Goal: Information Seeking & Learning: Learn about a topic

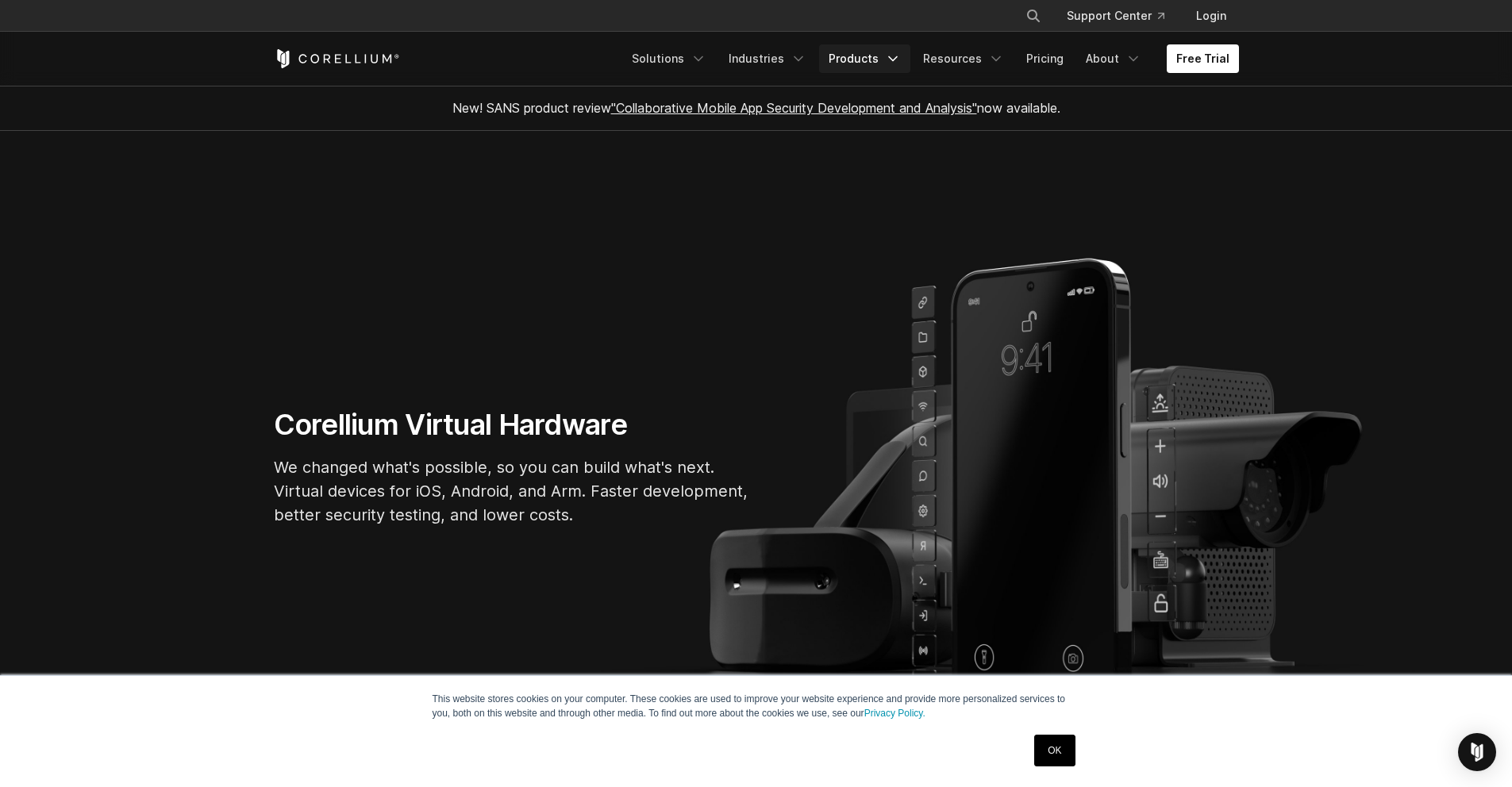
click at [879, 57] on link "Products" at bounding box center [864, 58] width 91 height 28
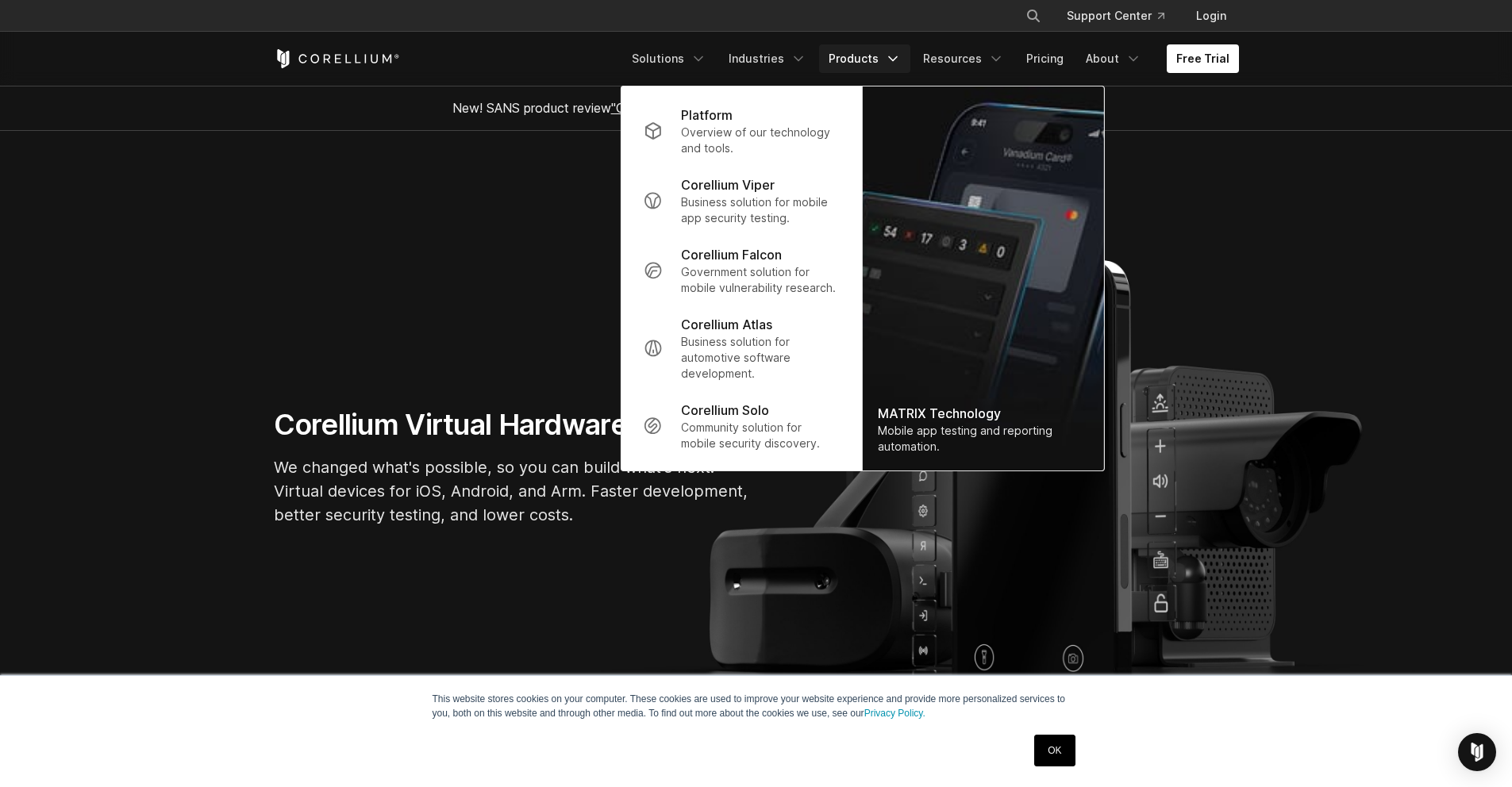
click at [429, 283] on section "Corellium Virtual Hardware We changed what's possible, so you can build what's …" at bounding box center [756, 473] width 1512 height 685
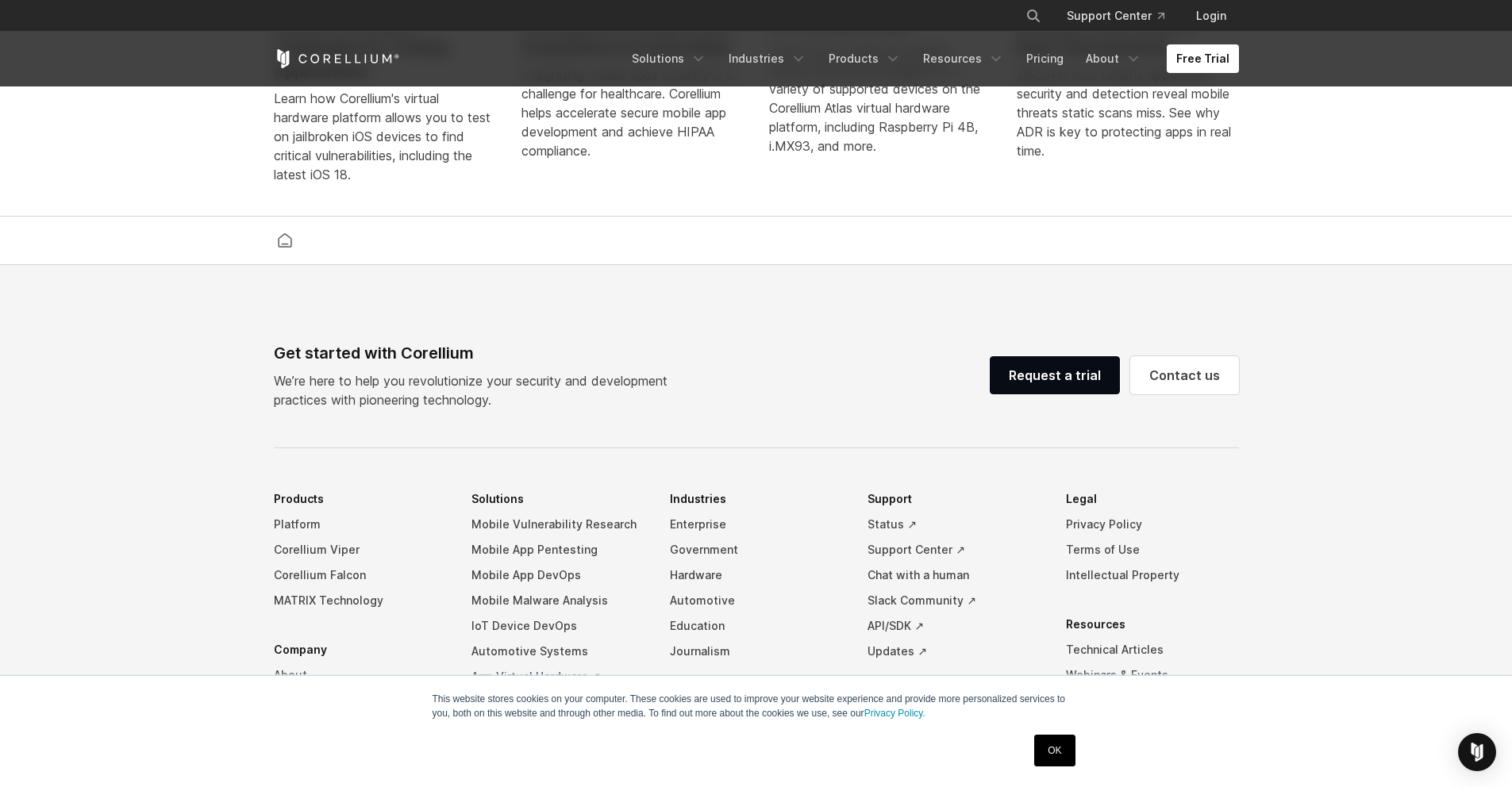
scroll to position [3721, 0]
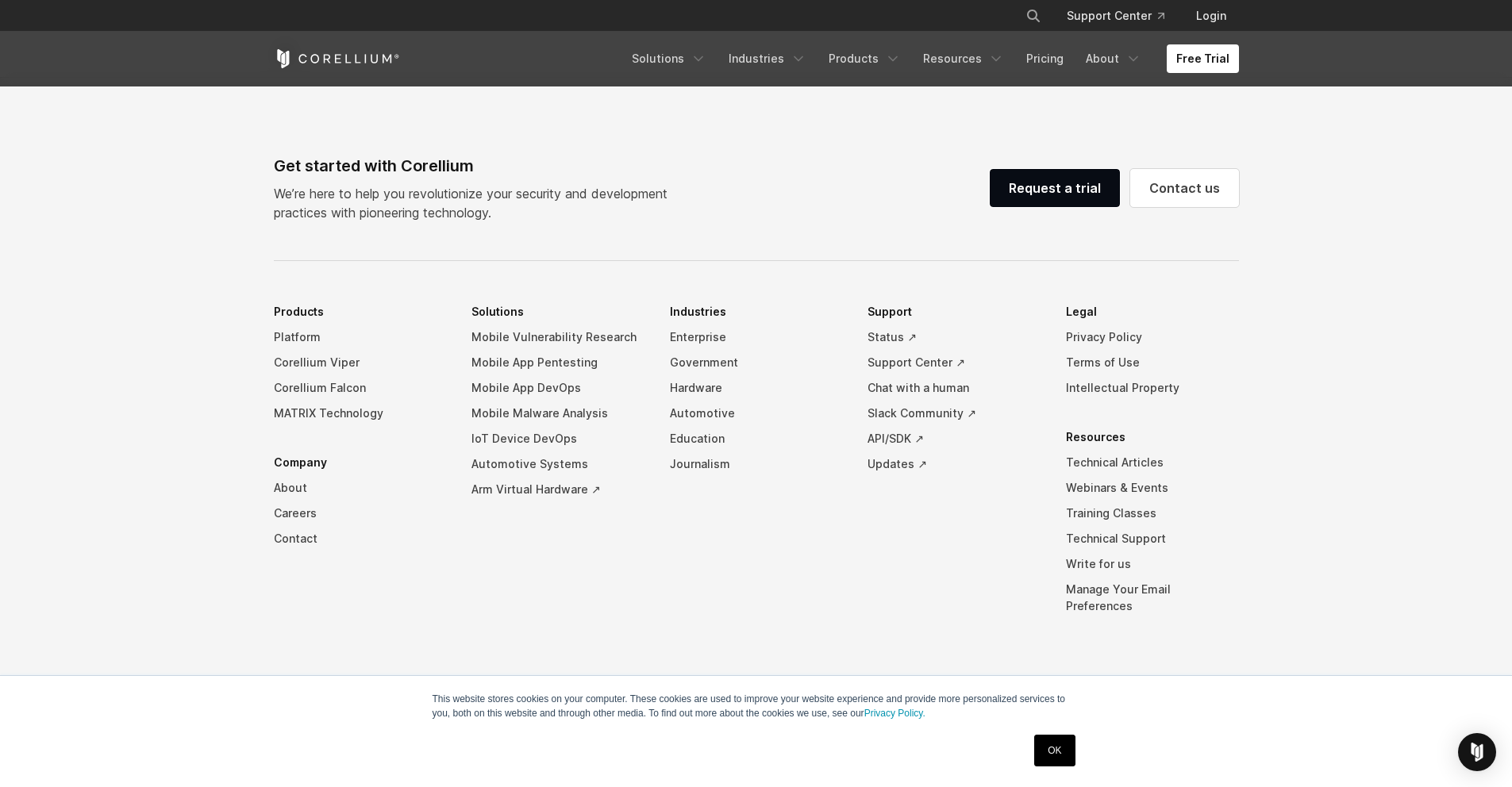
click at [223, 355] on footer "Get started with Corellium We’re here to help you revolutionize your security a…" at bounding box center [756, 433] width 1512 height 712
click at [1043, 754] on link "OK" at bounding box center [1054, 751] width 40 height 32
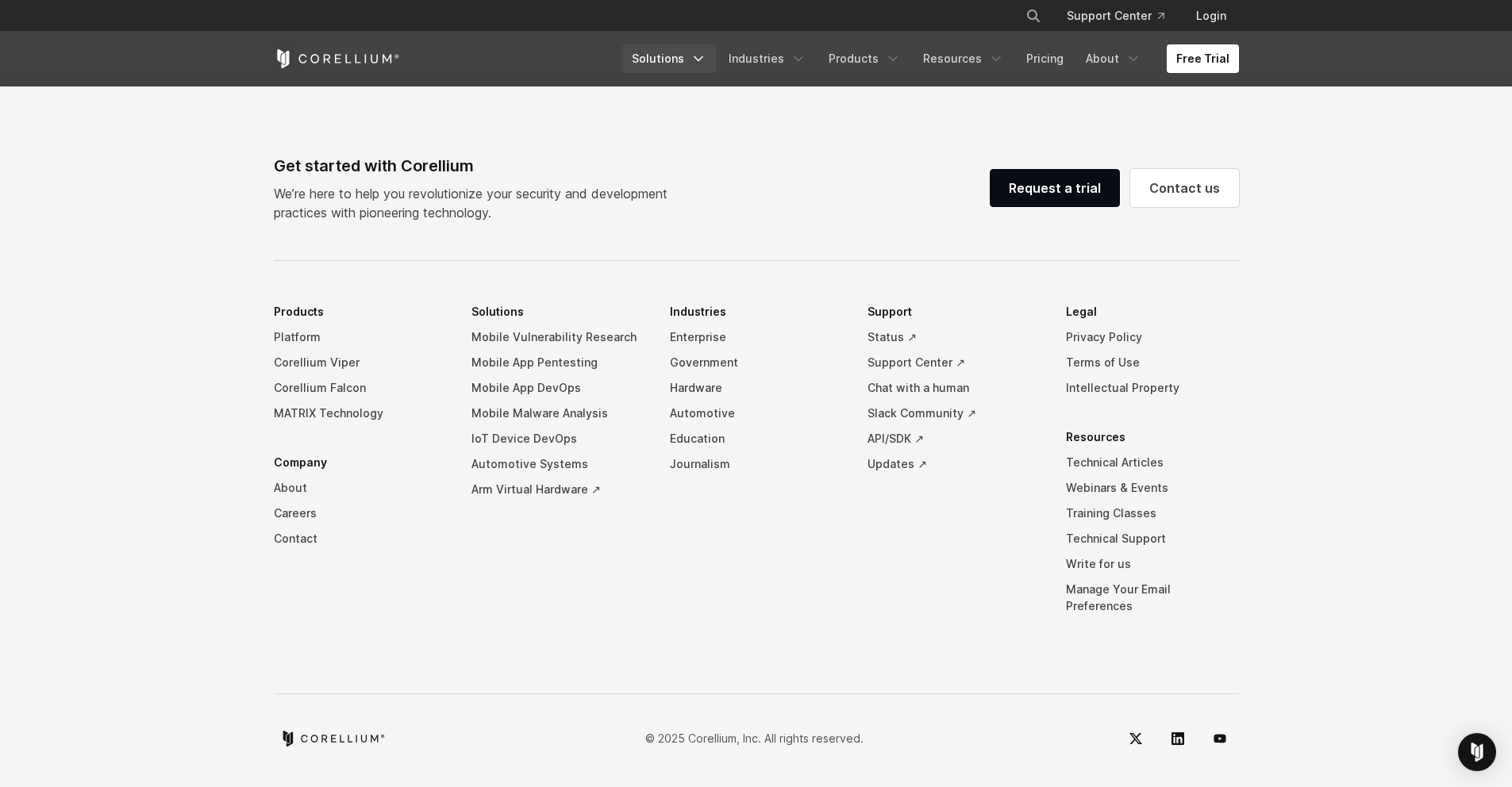
click at [686, 57] on link "Solutions" at bounding box center [669, 58] width 93 height 28
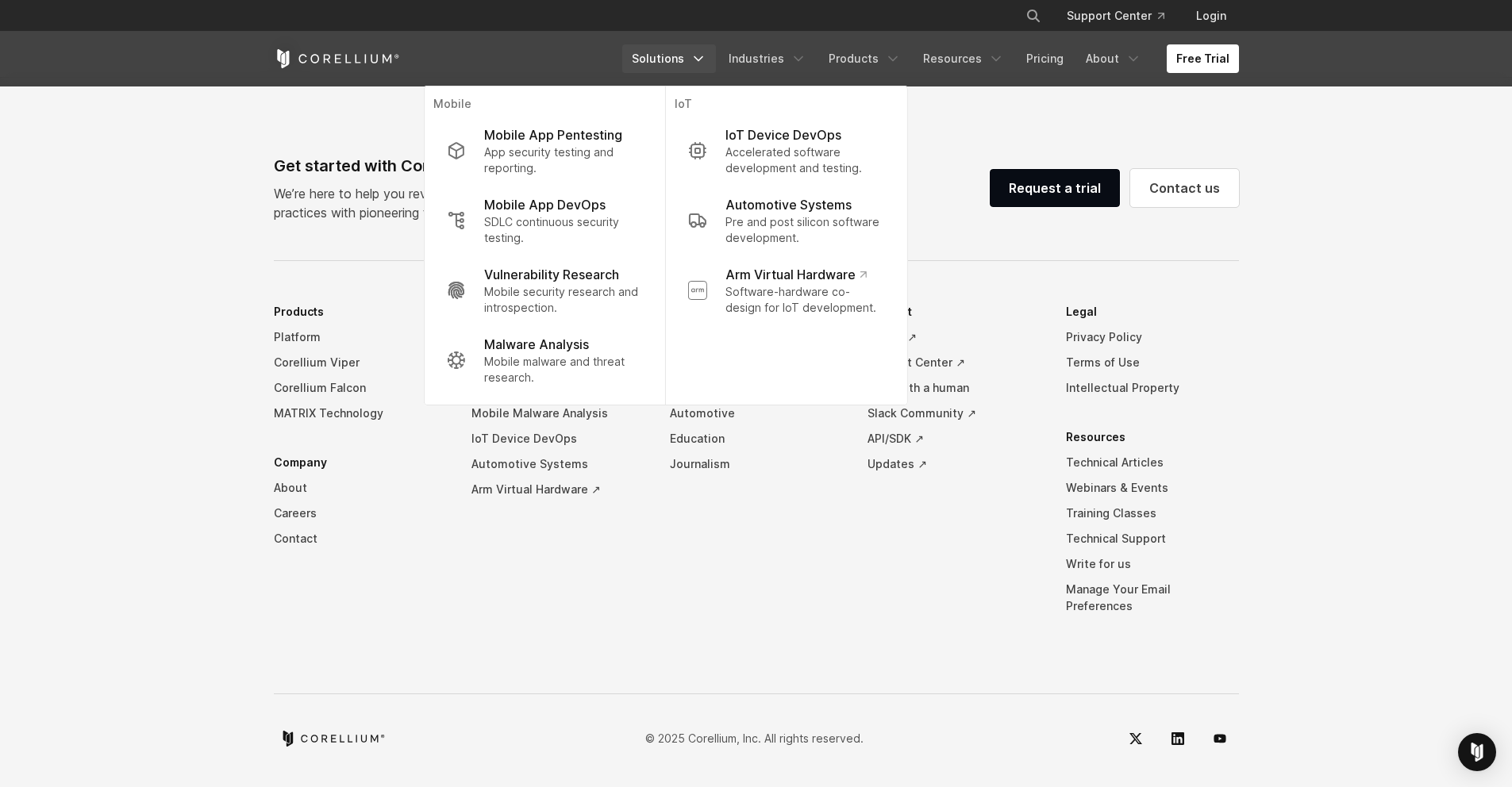
click at [968, 117] on footer "Get started with Corellium We’re here to help you revolutionize your security a…" at bounding box center [756, 433] width 1512 height 712
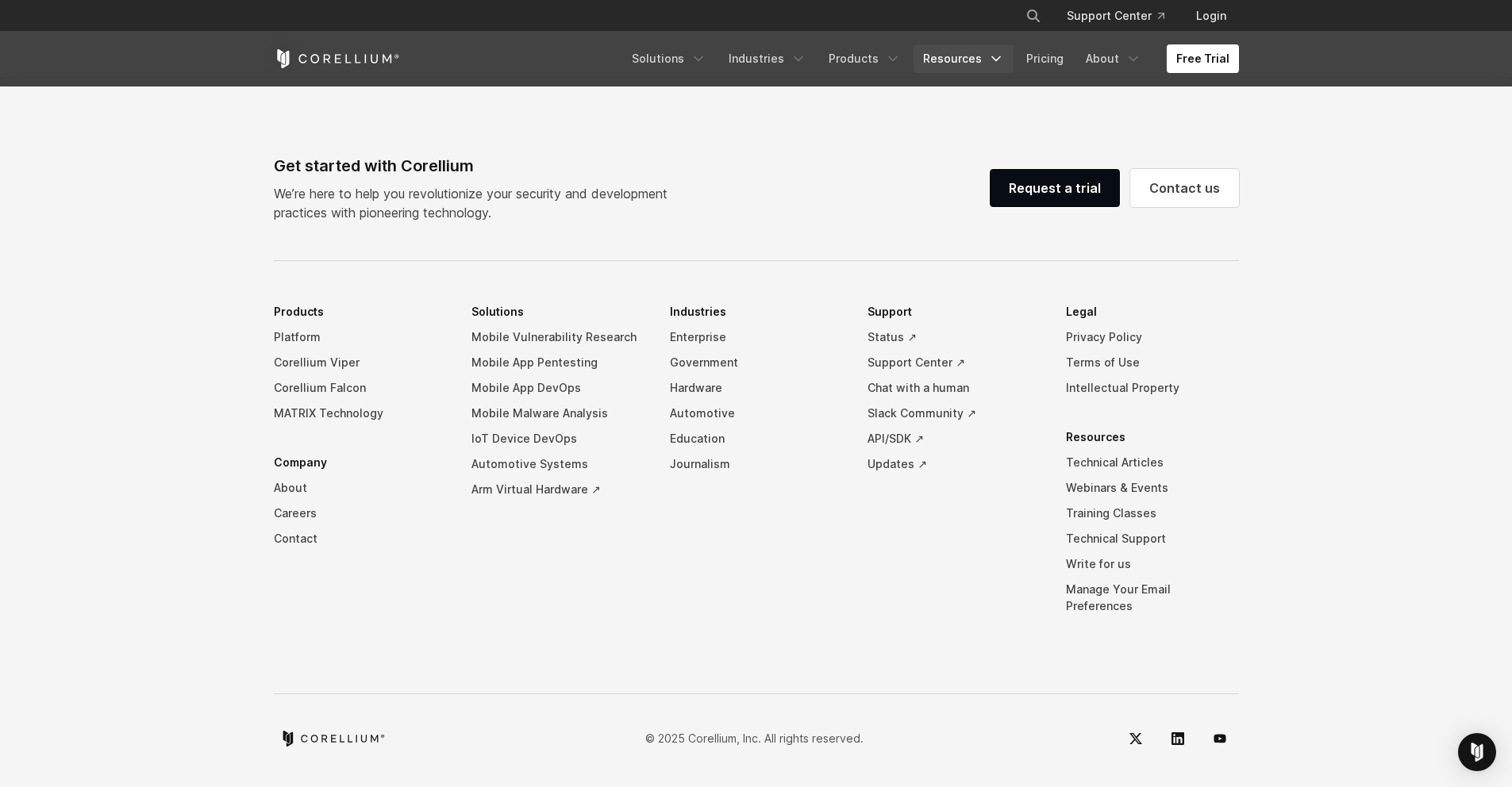
click at [945, 53] on link "Resources" at bounding box center [964, 58] width 100 height 28
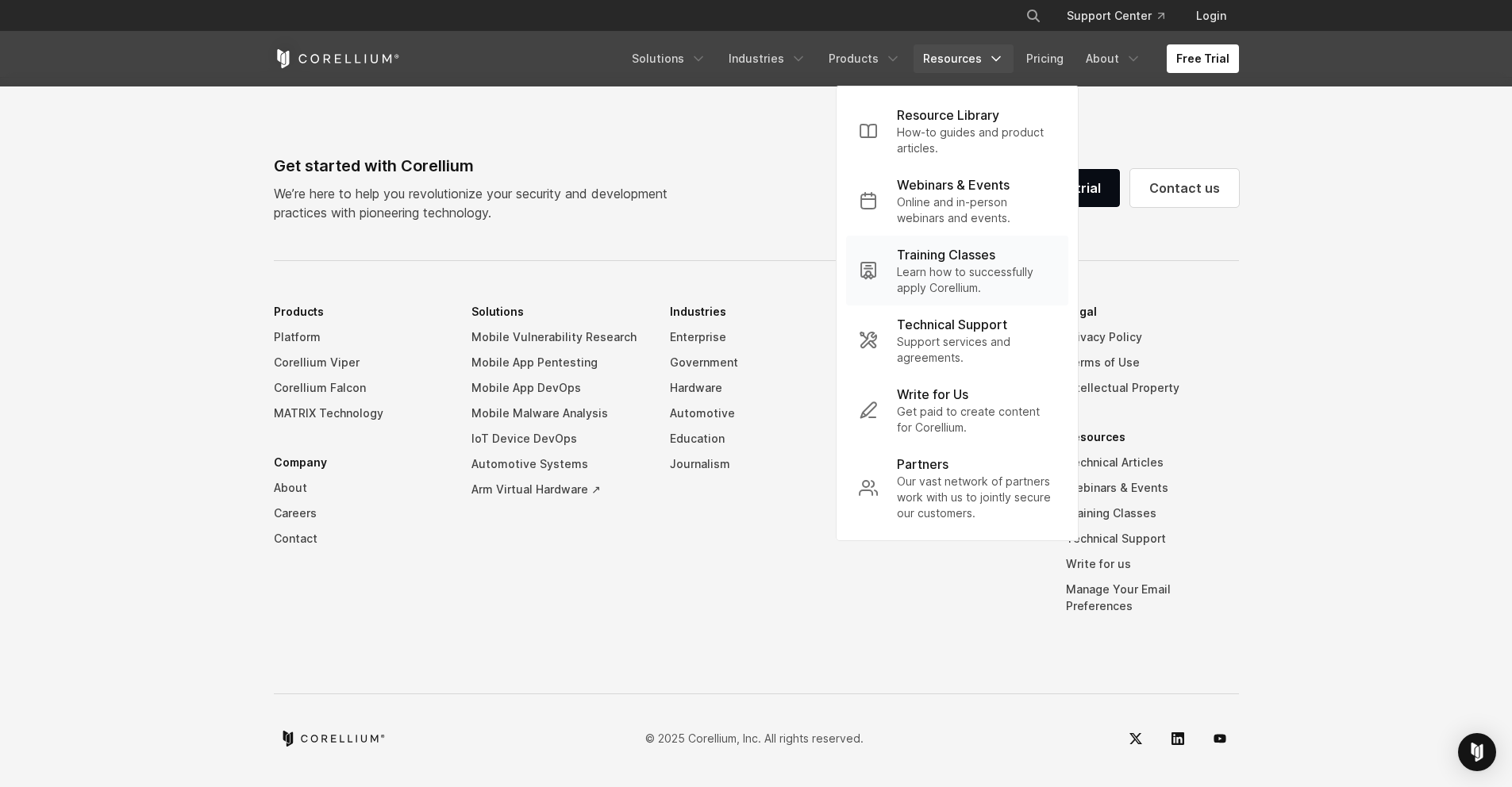
click at [940, 261] on p "Training Classes" at bounding box center [946, 255] width 98 height 19
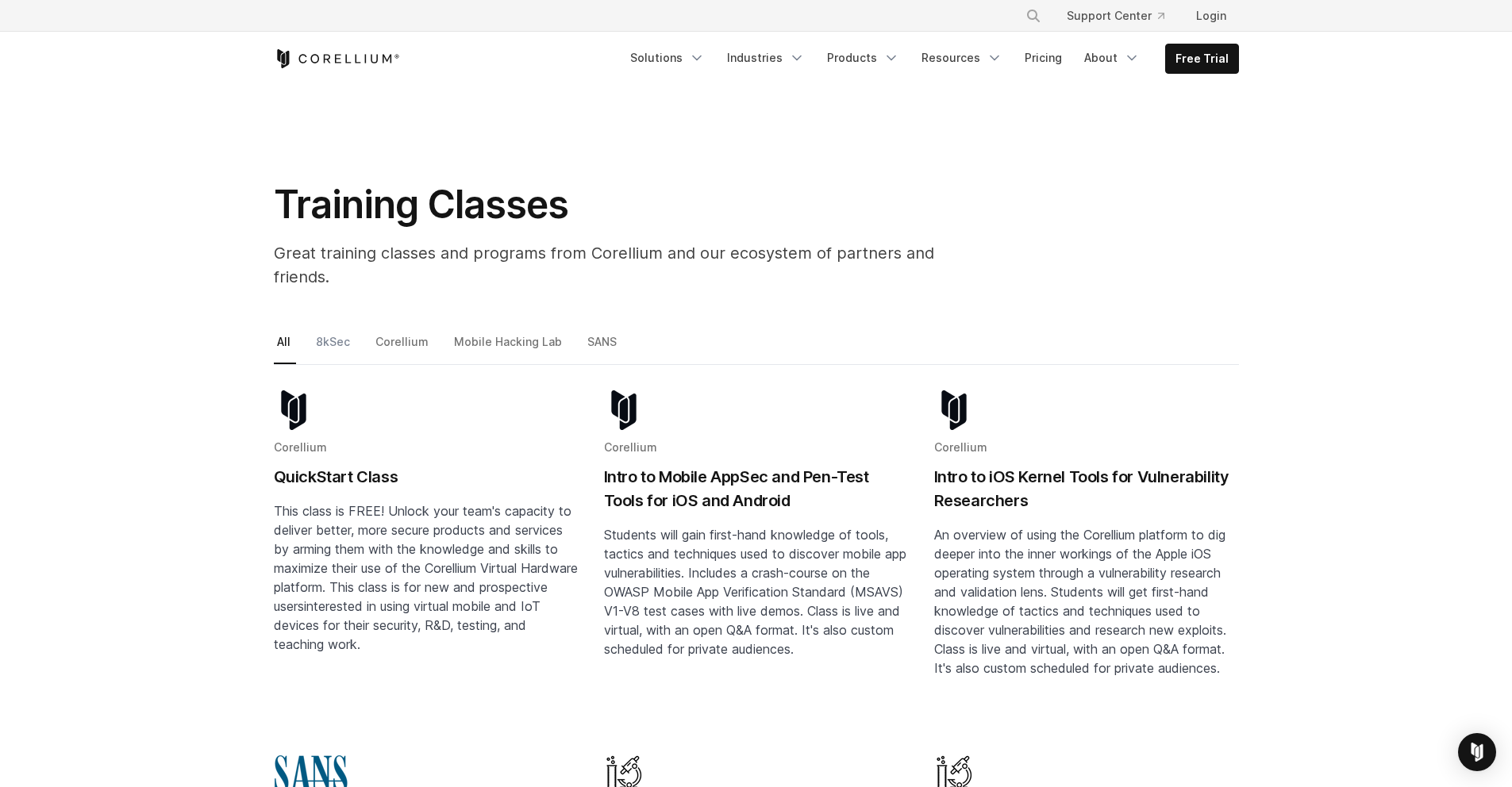
click at [334, 331] on link "8kSec" at bounding box center [334, 348] width 43 height 33
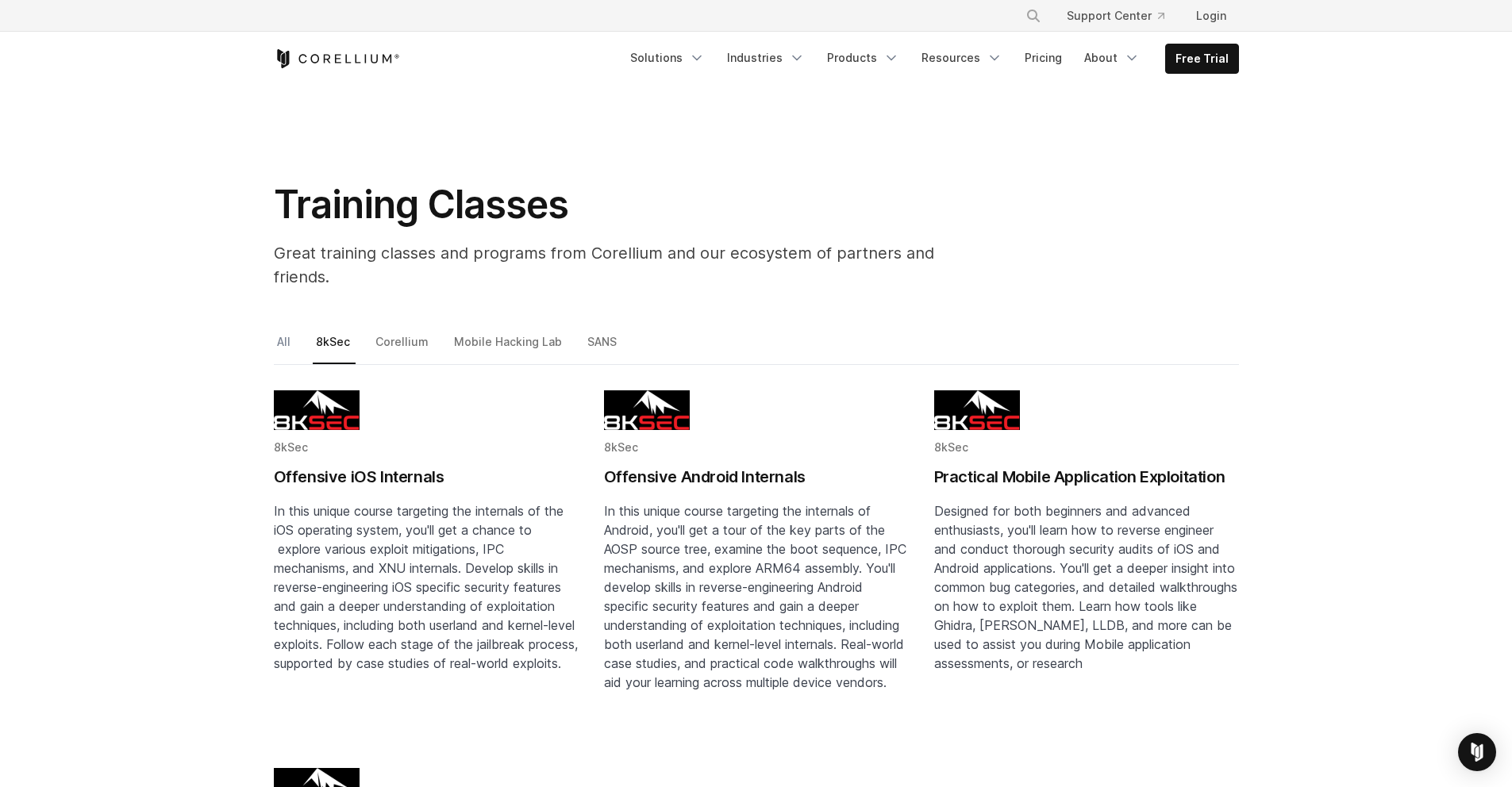
click at [285, 331] on link "All" at bounding box center [285, 348] width 23 height 33
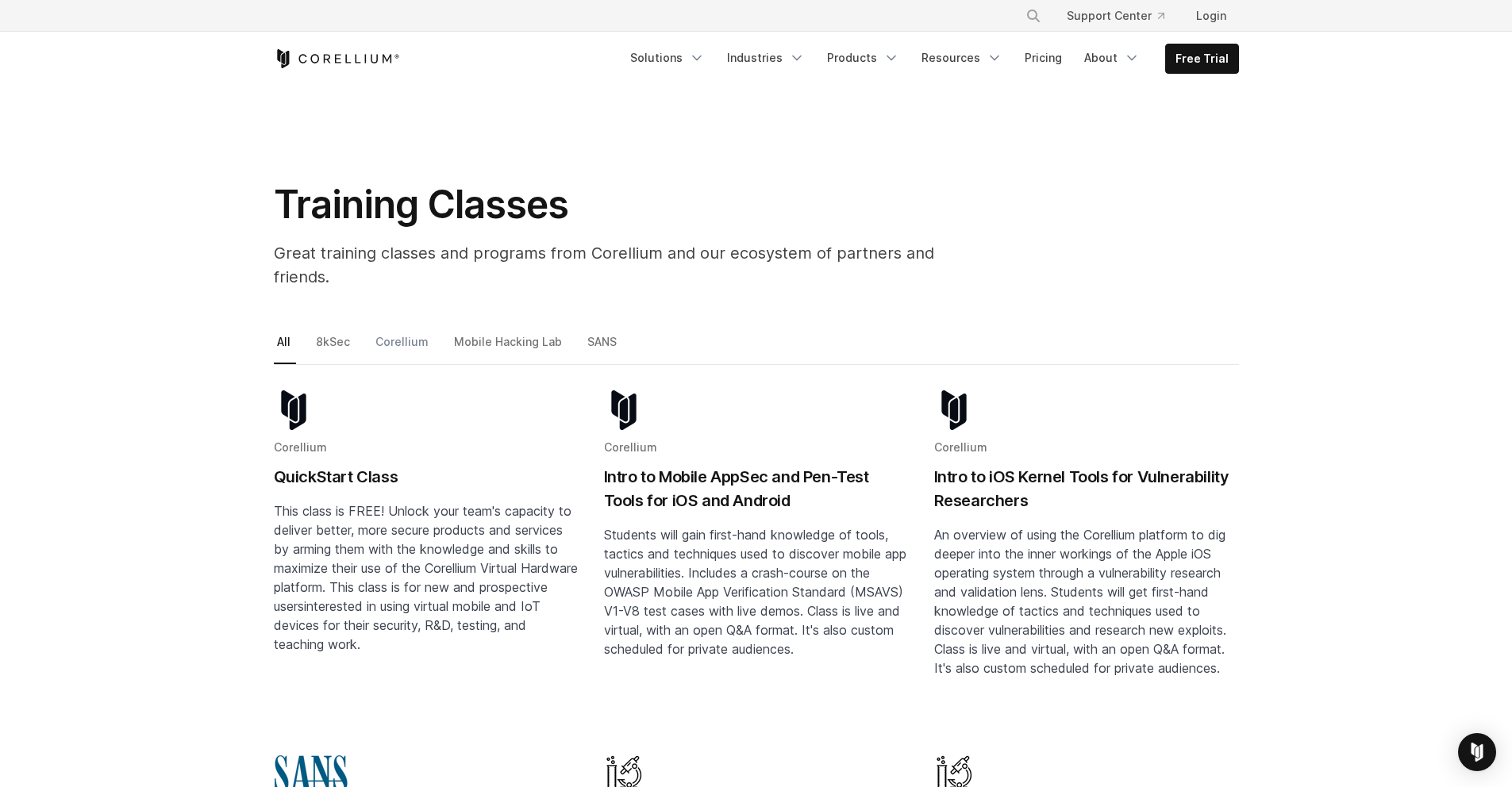
click at [399, 331] on link "Corellium" at bounding box center [403, 348] width 62 height 33
click at [752, 465] on h2 "Intro to Mobile AppSec and Pen-Test Tools for iOS and Android" at bounding box center [756, 488] width 305 height 48
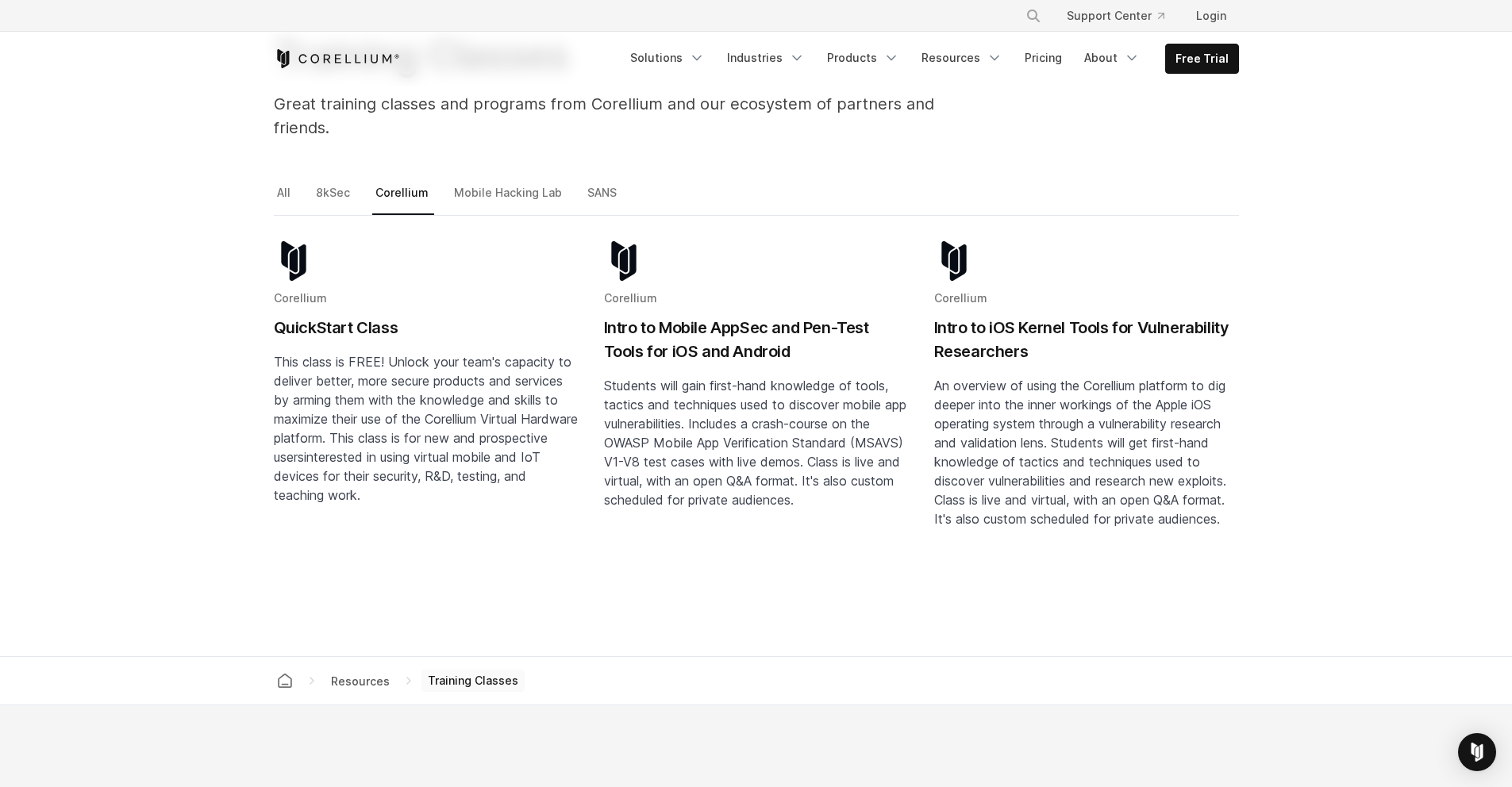
scroll to position [149, 0]
click at [817, 316] on h2 "Intro to Mobile AppSec and Pen-Test Tools for iOS and Android" at bounding box center [756, 340] width 305 height 48
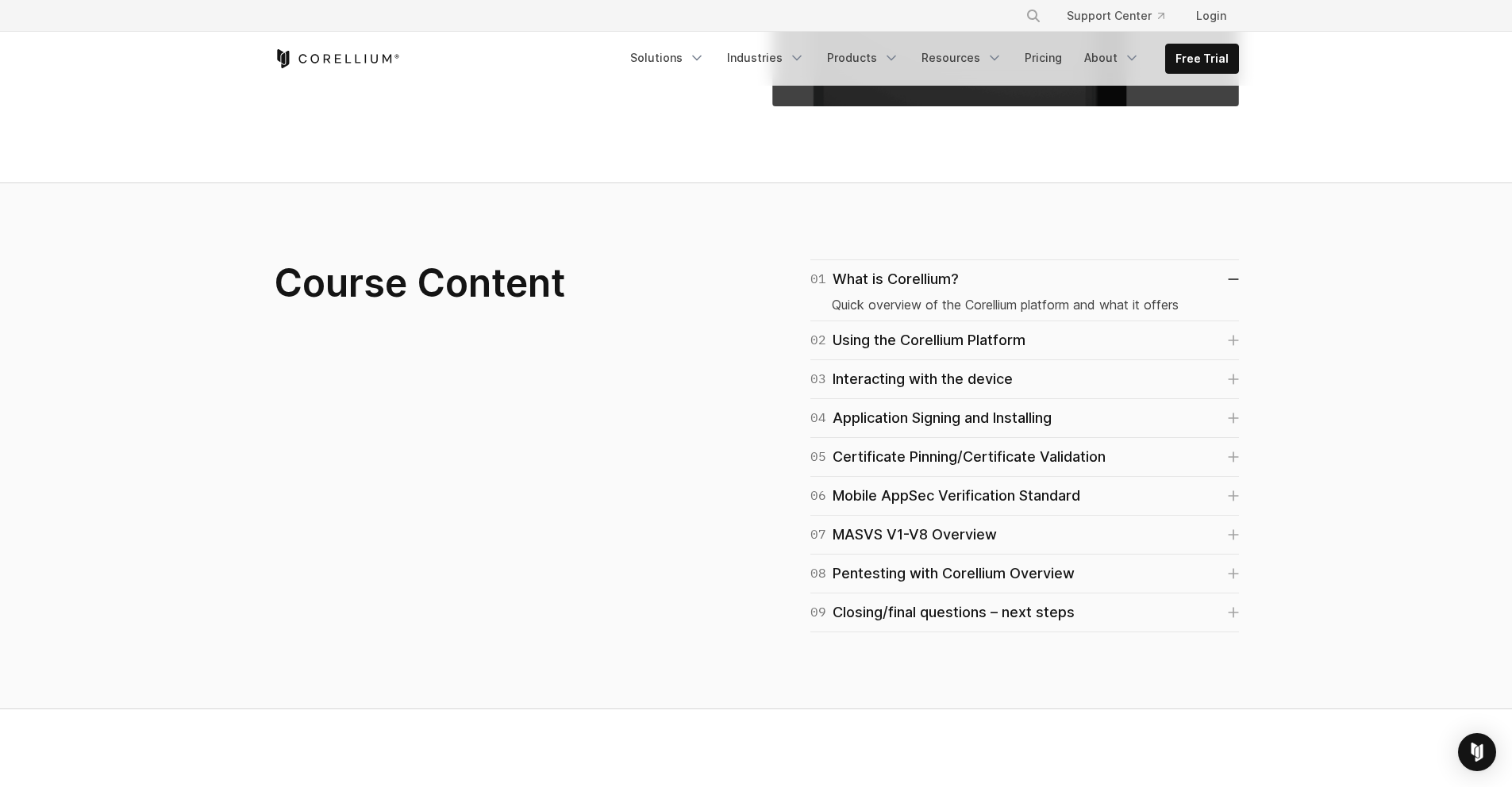
scroll to position [891, 0]
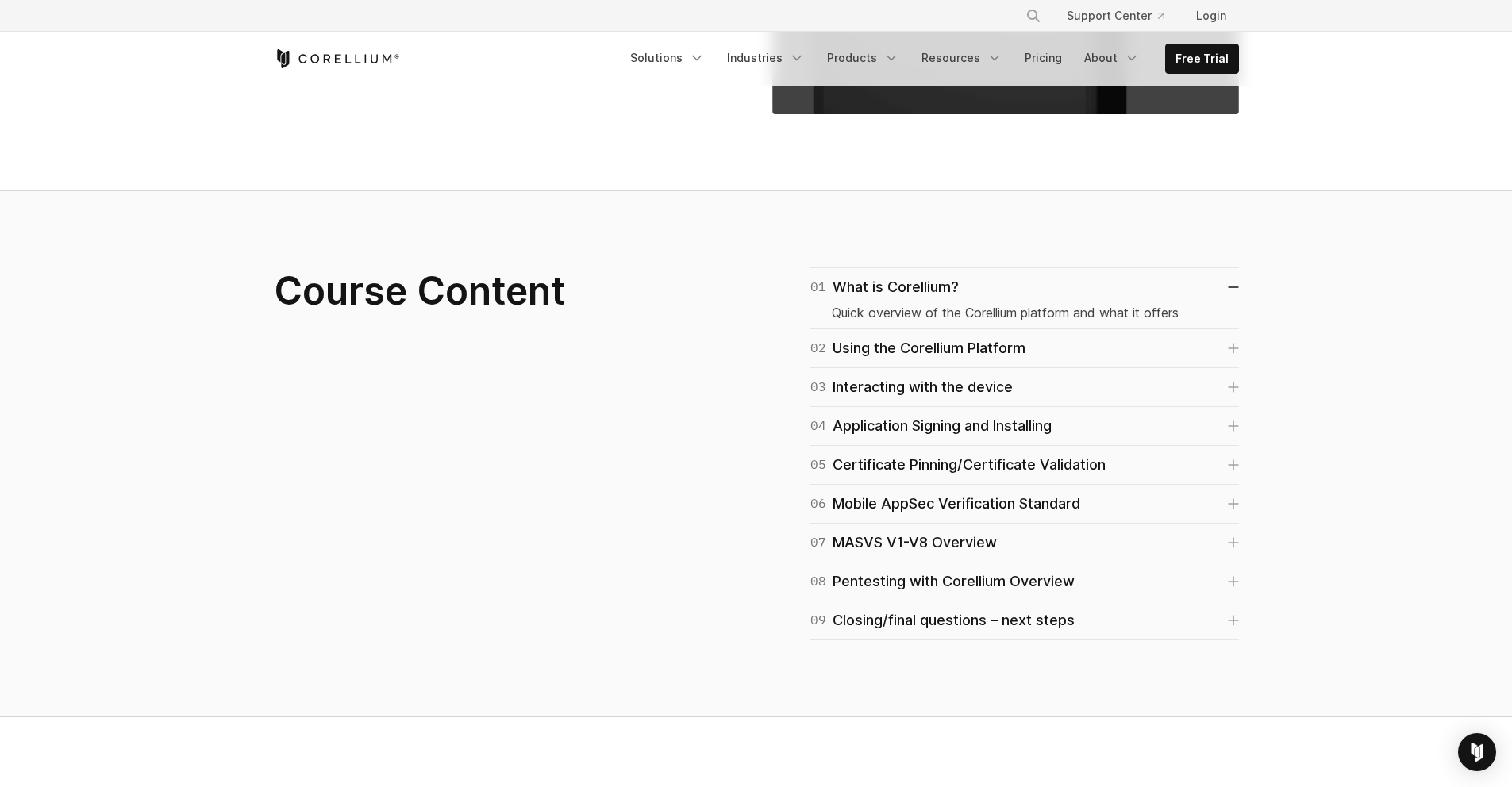
click at [1010, 439] on div "04 Application Signing and Installing iOS Signing and Troubleshooting Errors An…" at bounding box center [1025, 426] width 429 height 39
click at [1011, 430] on div "04 Application Signing and Installing" at bounding box center [930, 426] width 241 height 23
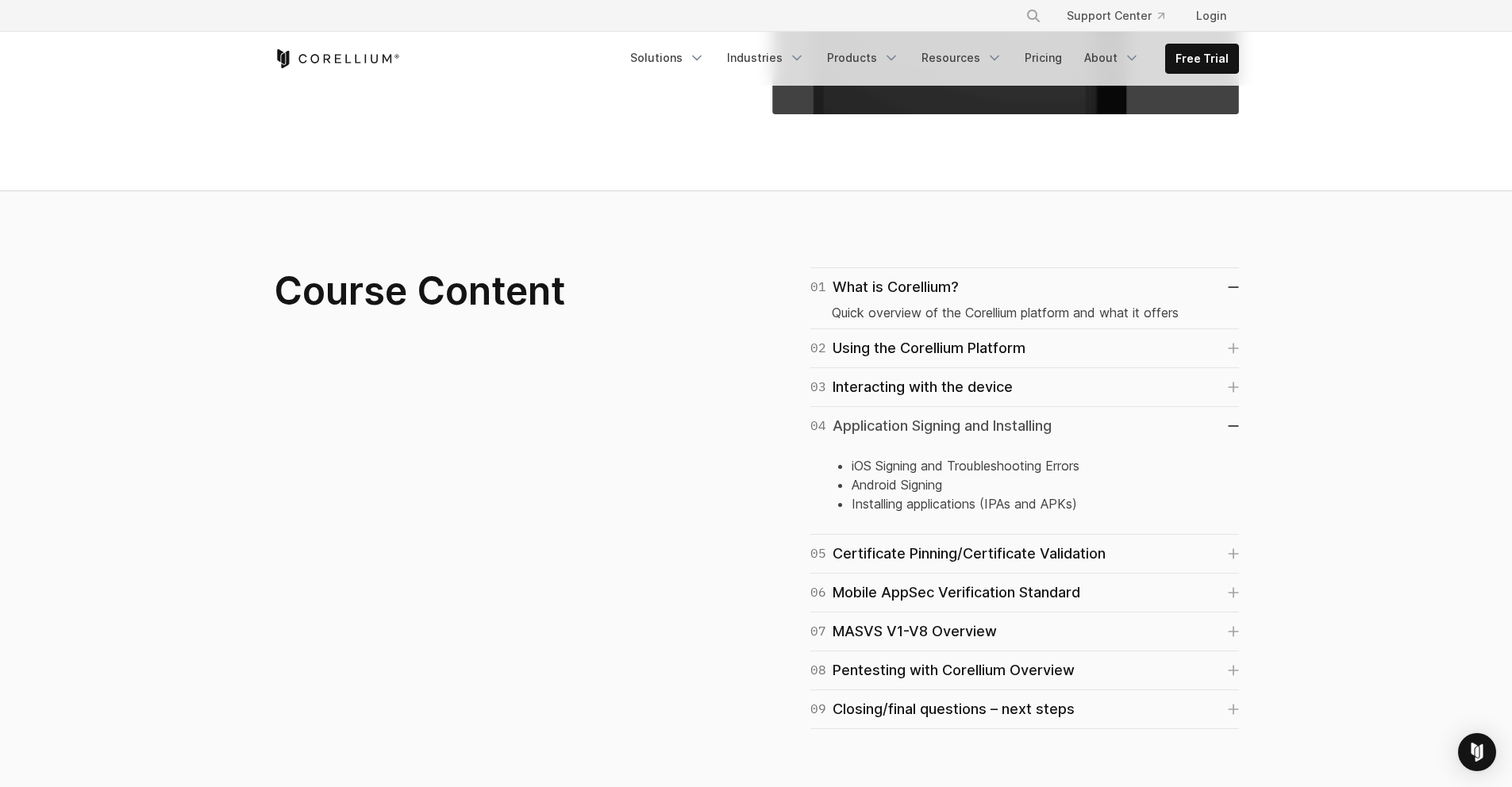
click at [1011, 430] on div "04 Application Signing and Installing" at bounding box center [930, 426] width 241 height 23
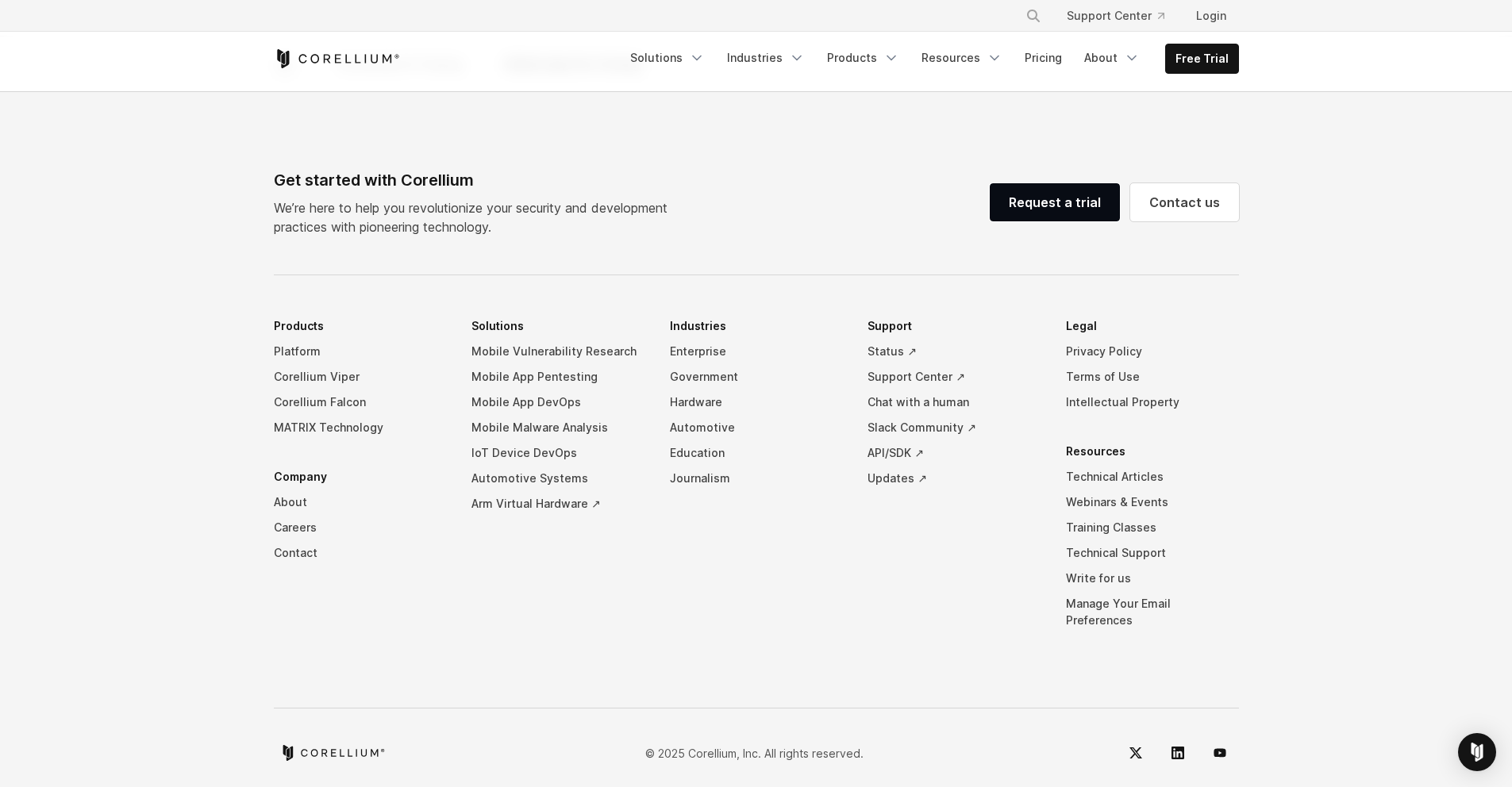
scroll to position [2957, 0]
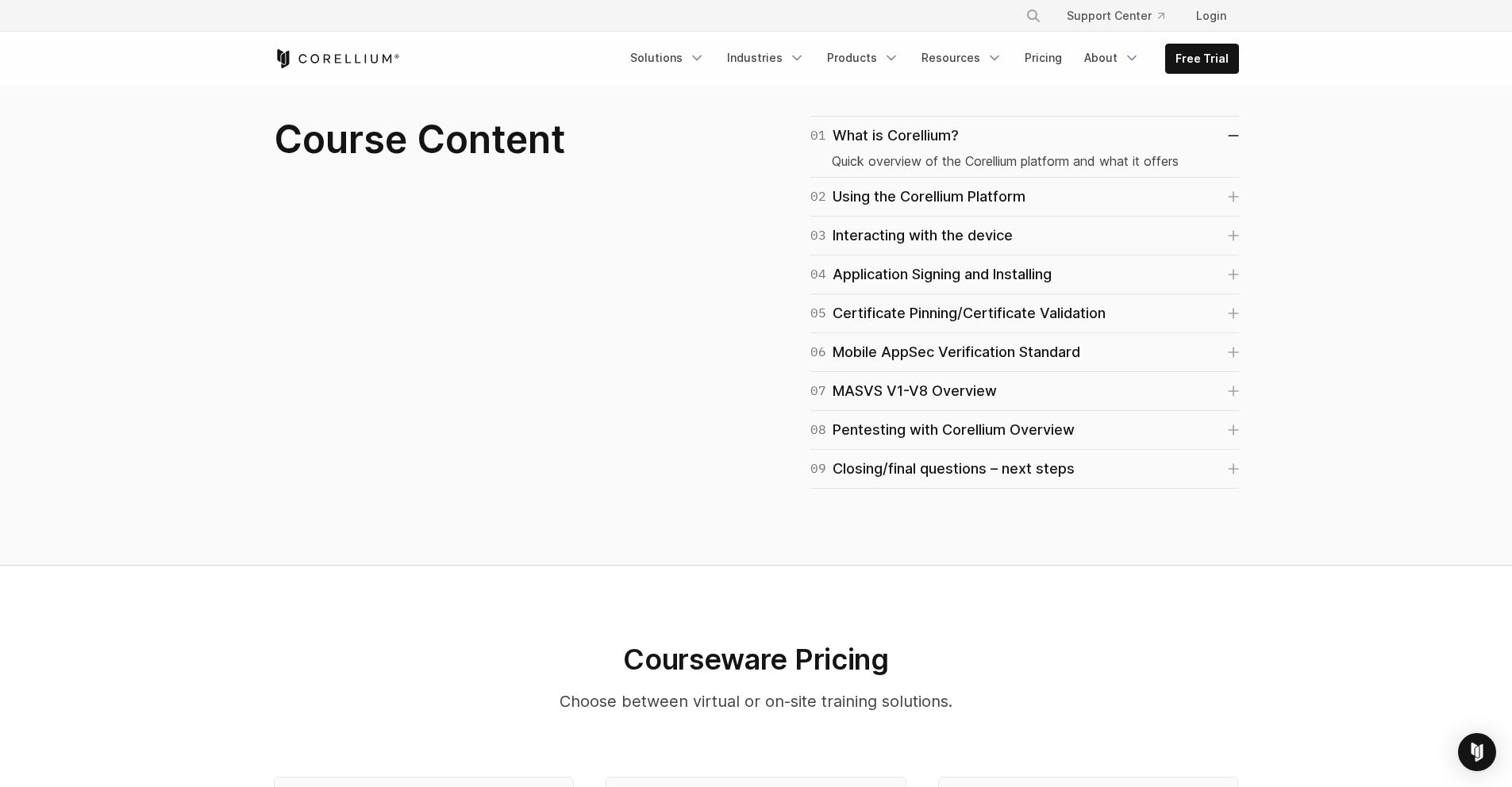
scroll to position [1043, 0]
click at [1007, 429] on div "08 Pentesting with Corellium Overview" at bounding box center [942, 429] width 265 height 23
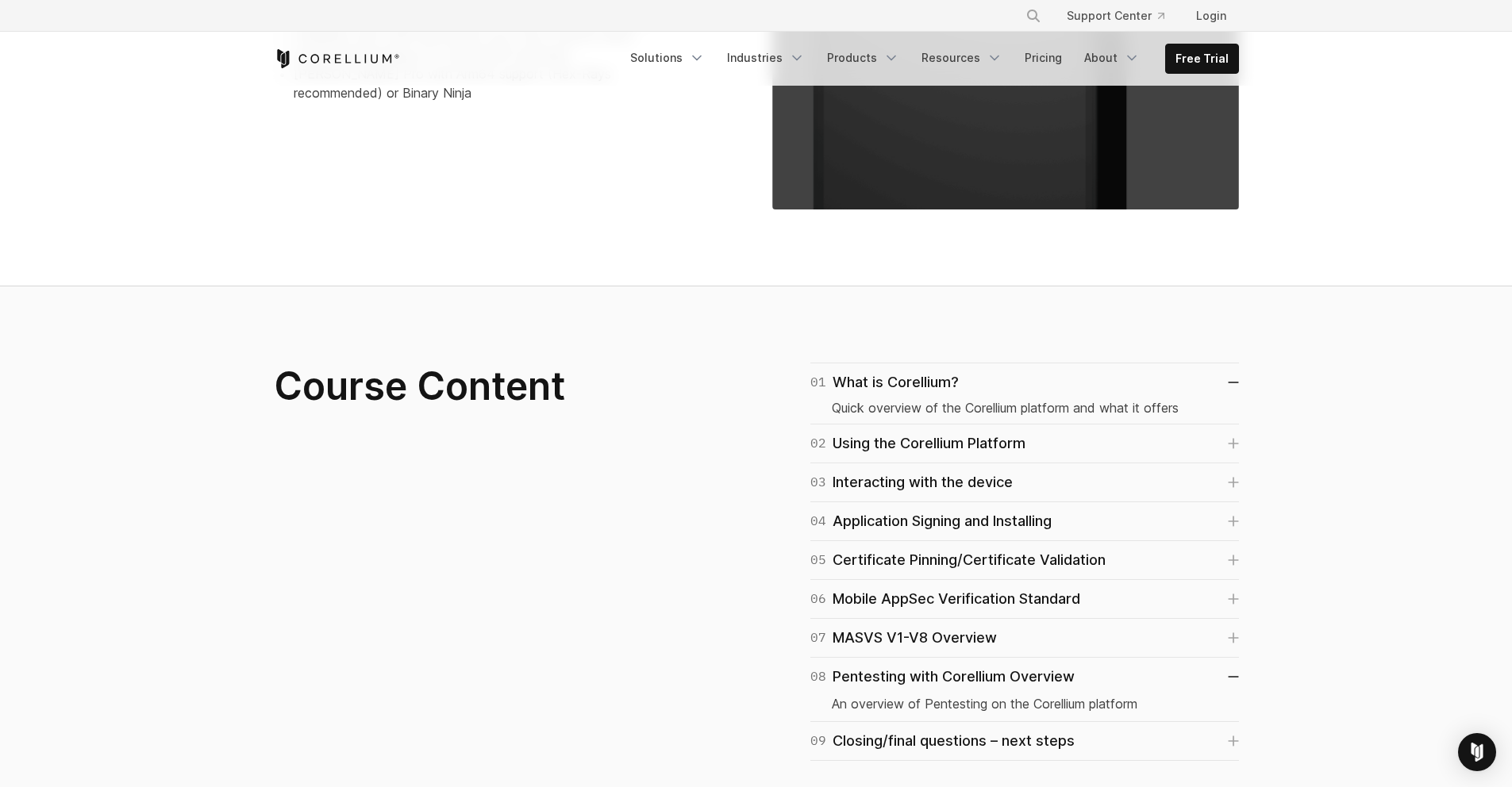
scroll to position [1112, 0]
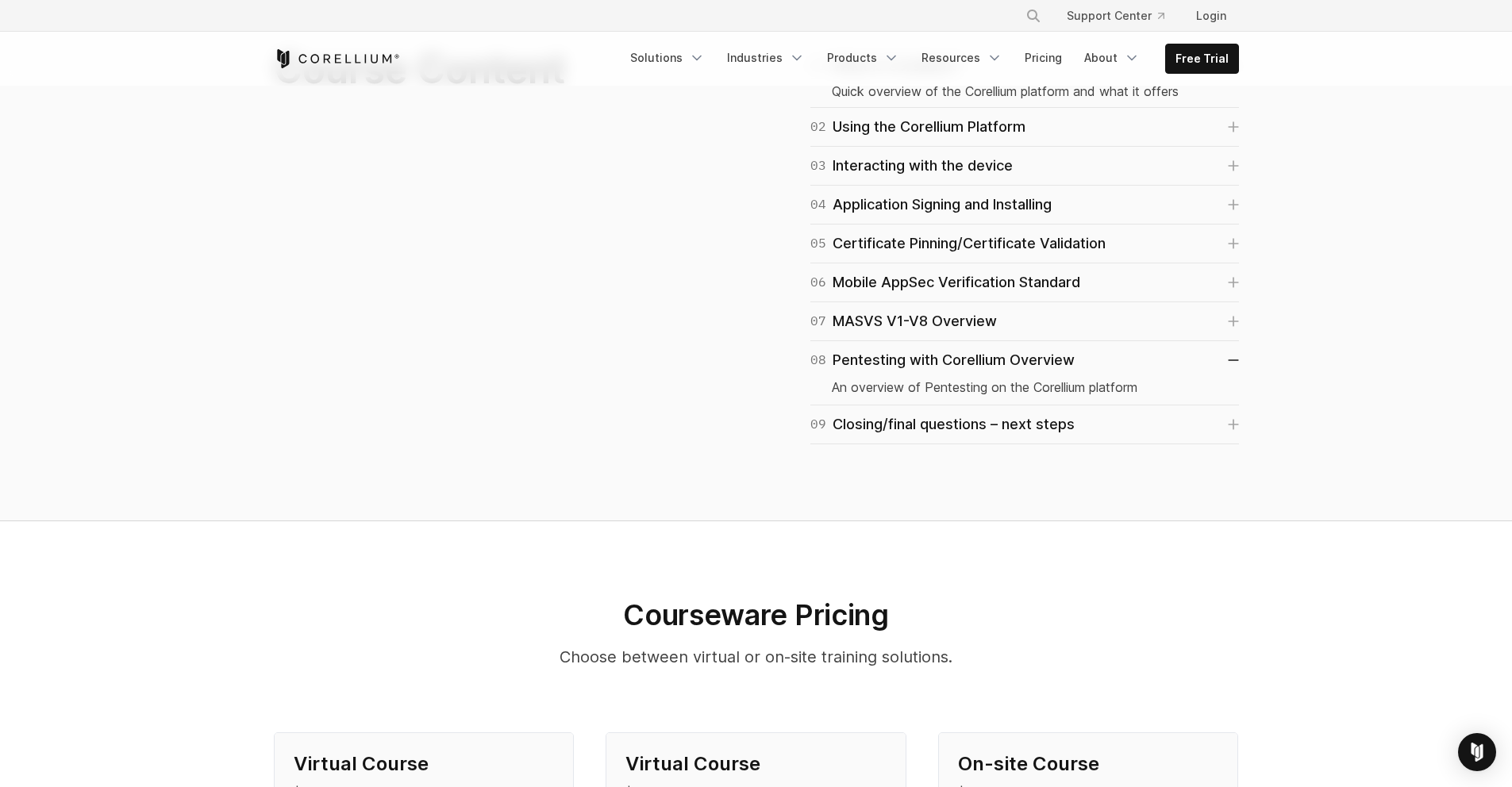
click at [960, 299] on div "06 Mobile AppSec Verification Standard Mobile Security Standards Mobile Securit…" at bounding box center [1025, 283] width 429 height 39
click at [966, 318] on div "07 MASVS V1-V8 Overview" at bounding box center [903, 321] width 186 height 23
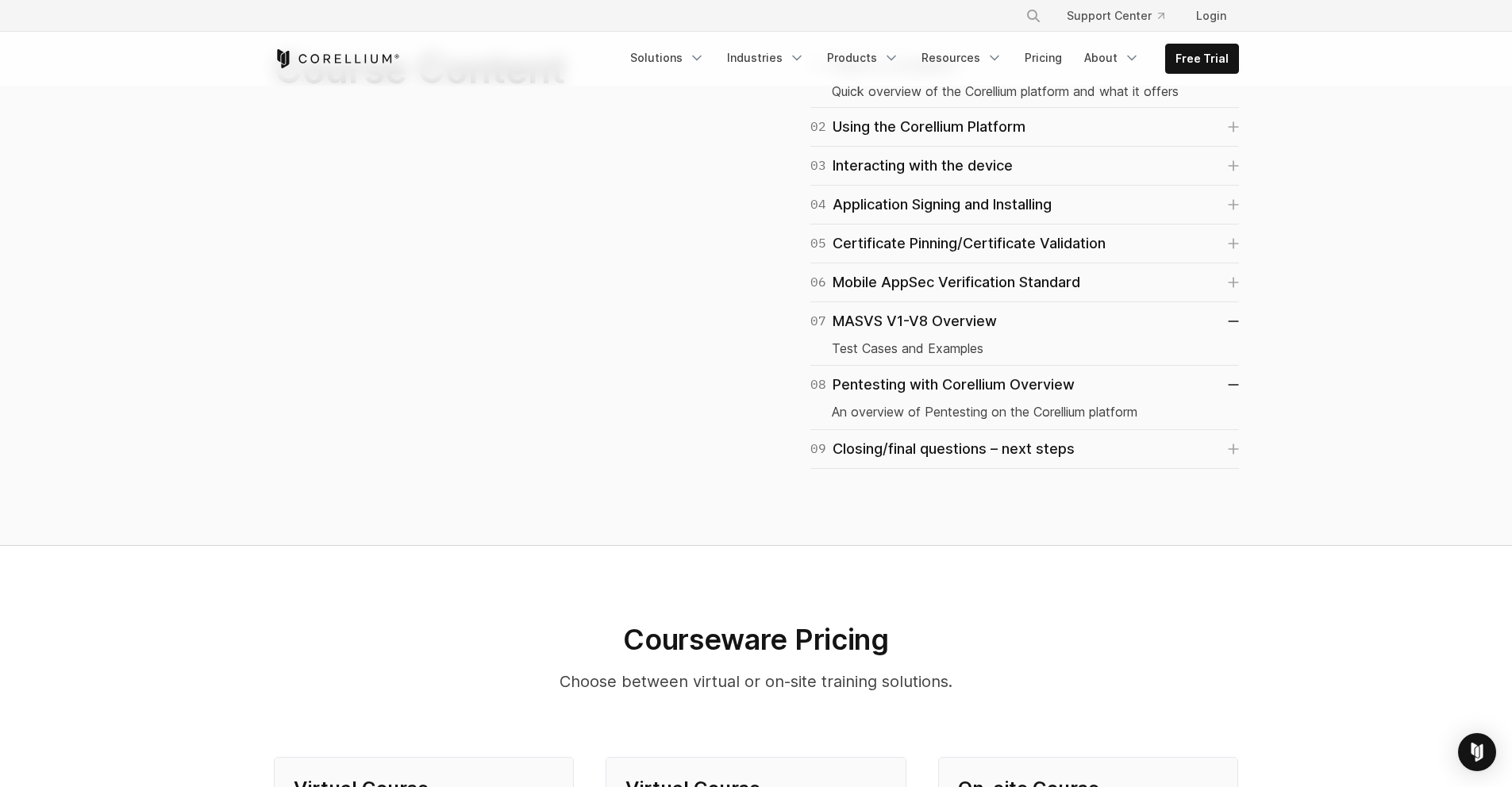
click at [1011, 261] on div "05 Certificate Pinning/Certificate Validation How to test applications with the…" at bounding box center [1025, 244] width 429 height 39
click at [995, 272] on div "06 Mobile AppSec Verification Standard" at bounding box center [945, 282] width 270 height 23
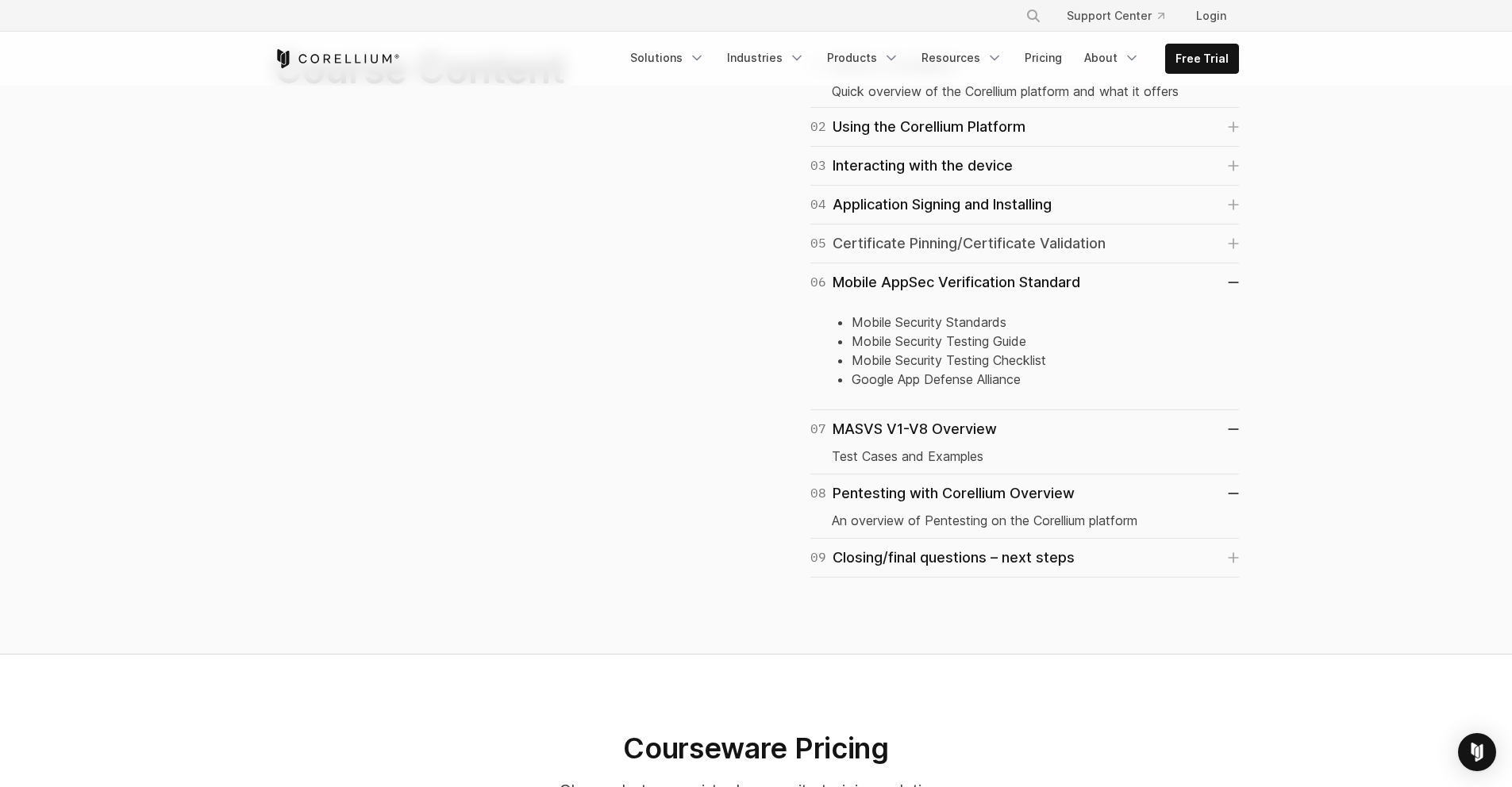
click at [1015, 236] on div "05 Certificate Pinning/Certificate Validation" at bounding box center [958, 244] width 295 height 23
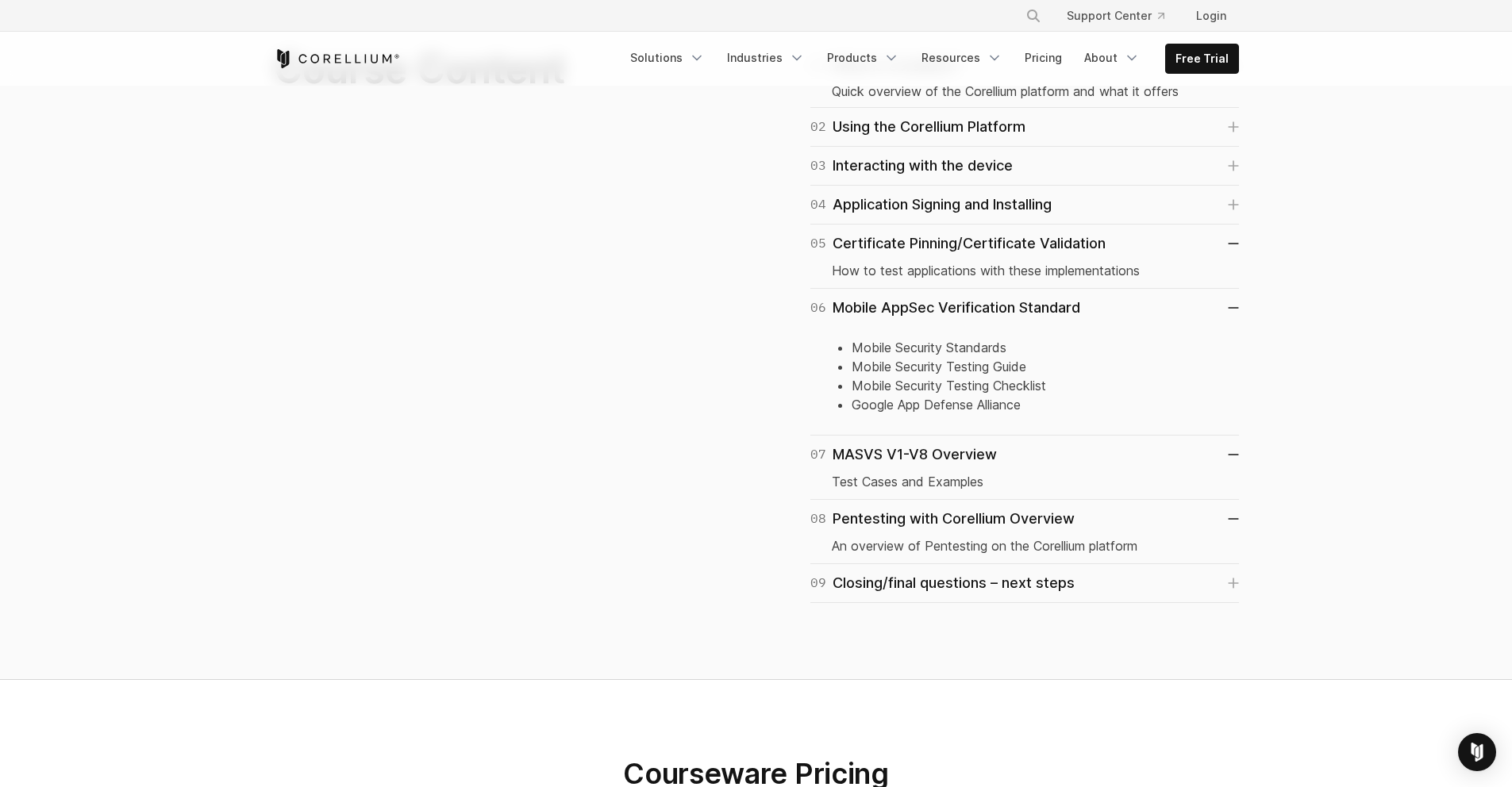
click at [1015, 216] on div "04 Application Signing and Installing iOS Signing and Troubleshooting Errors An…" at bounding box center [1025, 205] width 429 height 39
click at [1021, 196] on div "04 Application Signing and Installing" at bounding box center [930, 204] width 241 height 23
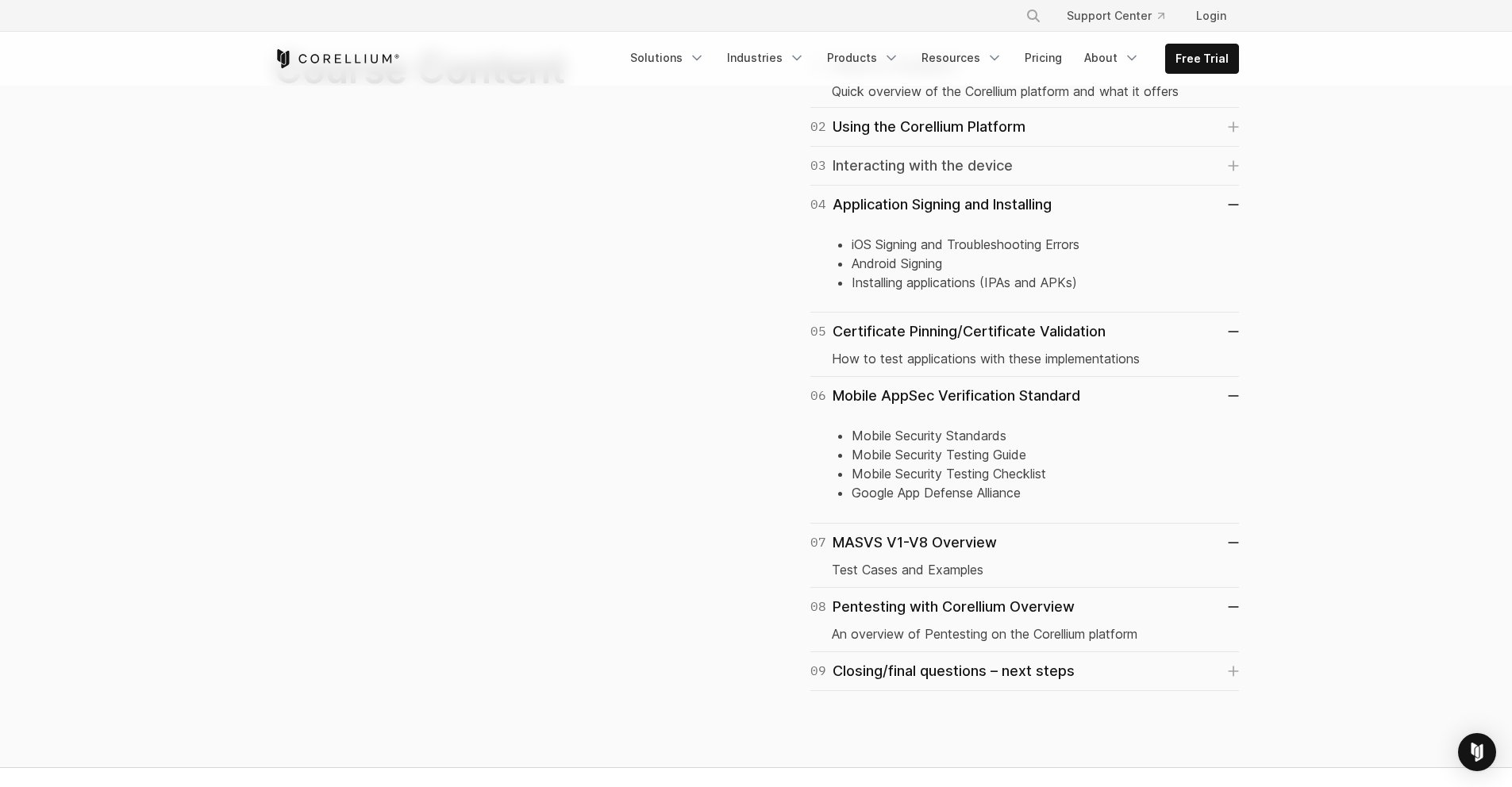
click at [1021, 168] on link "03 Interacting with the device" at bounding box center [1025, 165] width 429 height 23
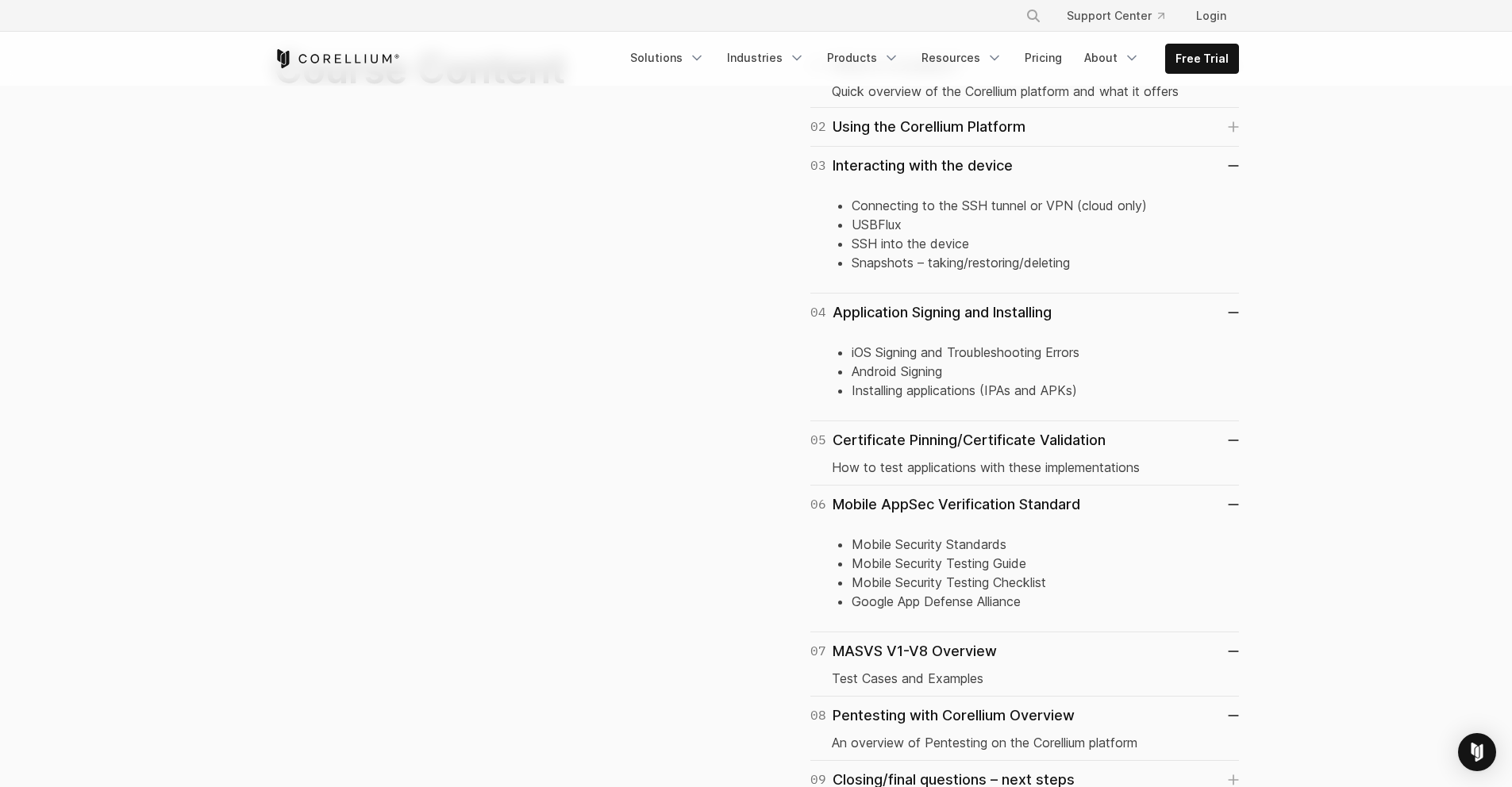
click at [1023, 139] on div "02 Using the Corellium Platform Replace your existing physical device(s) with v…" at bounding box center [1025, 127] width 429 height 39
click at [1026, 127] on div "02 Using the Corellium Platform" at bounding box center [918, 127] width 215 height 23
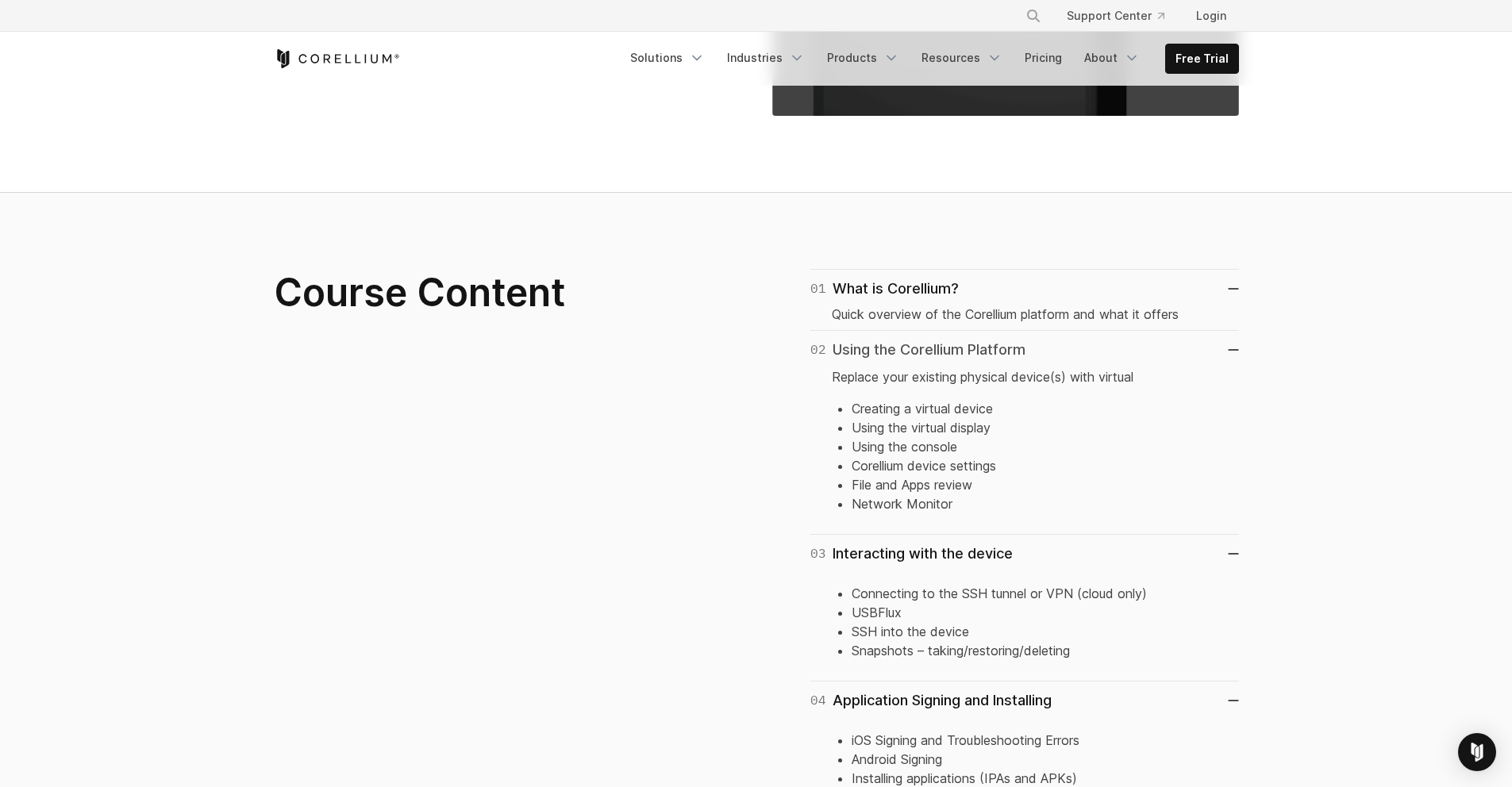
scroll to position [872, 0]
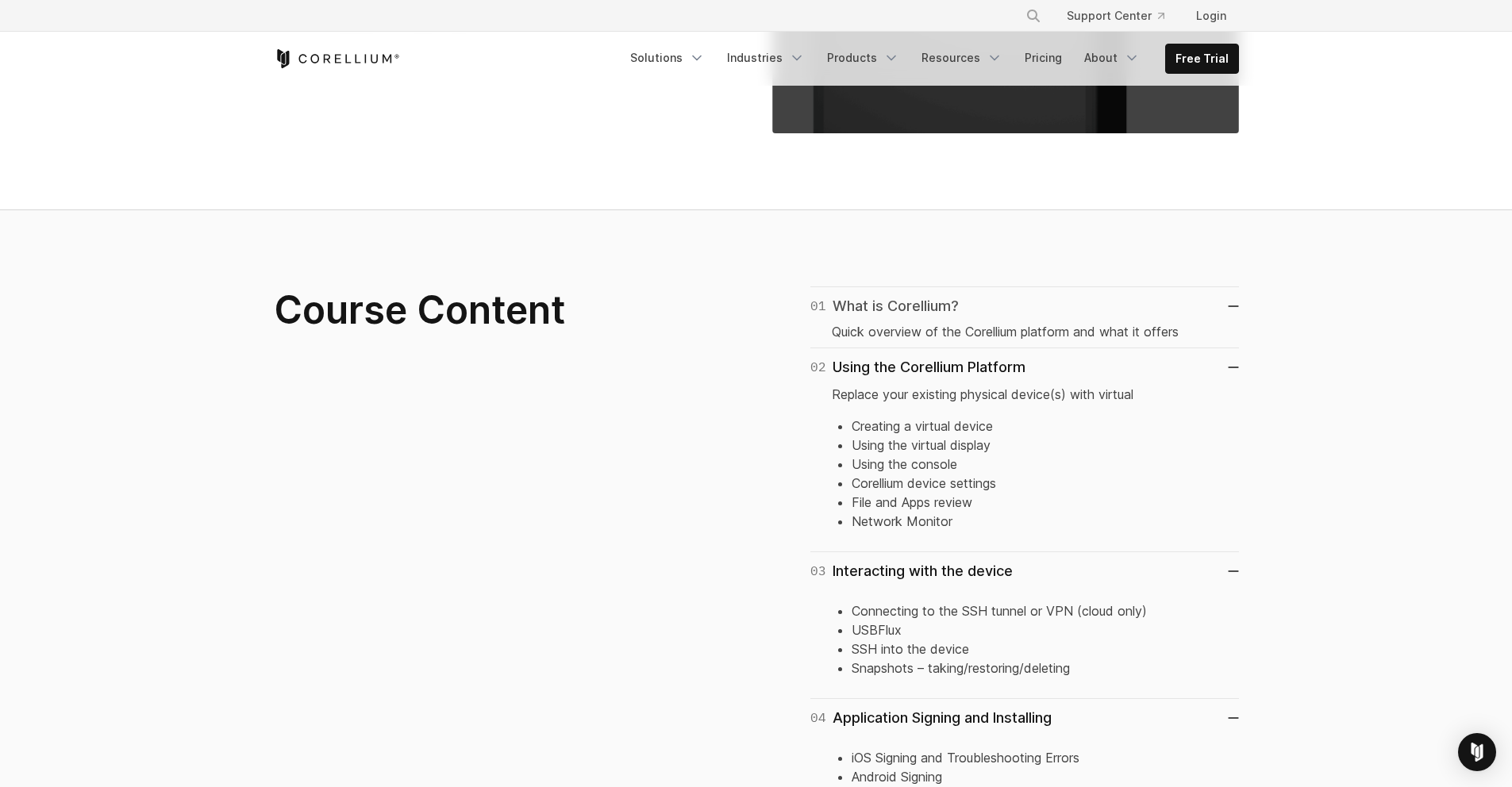
click at [904, 312] on div "01 What is Corellium?" at bounding box center [885, 306] width 149 height 23
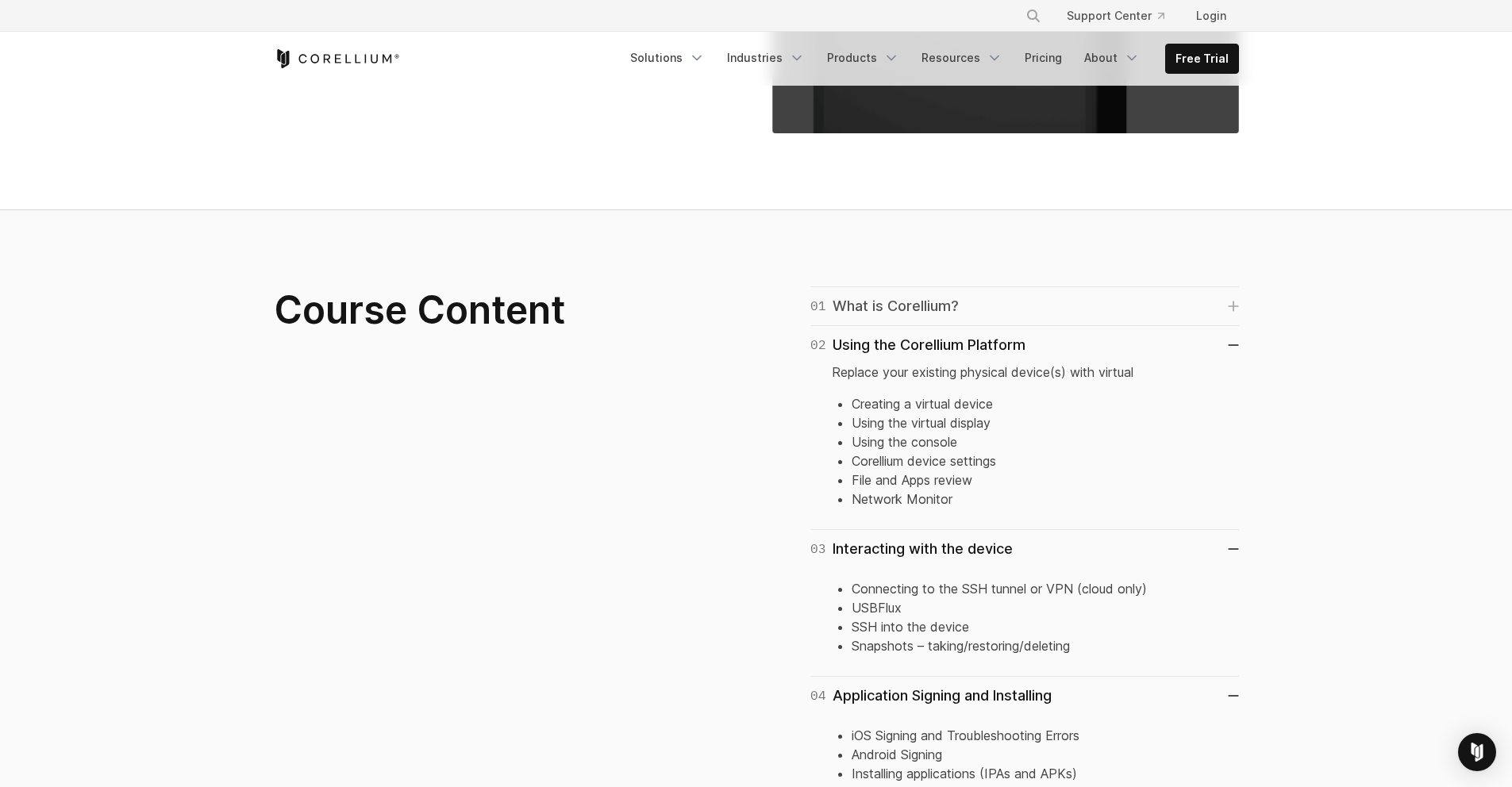
click at [905, 306] on div "01 What is Corellium?" at bounding box center [885, 306] width 149 height 23
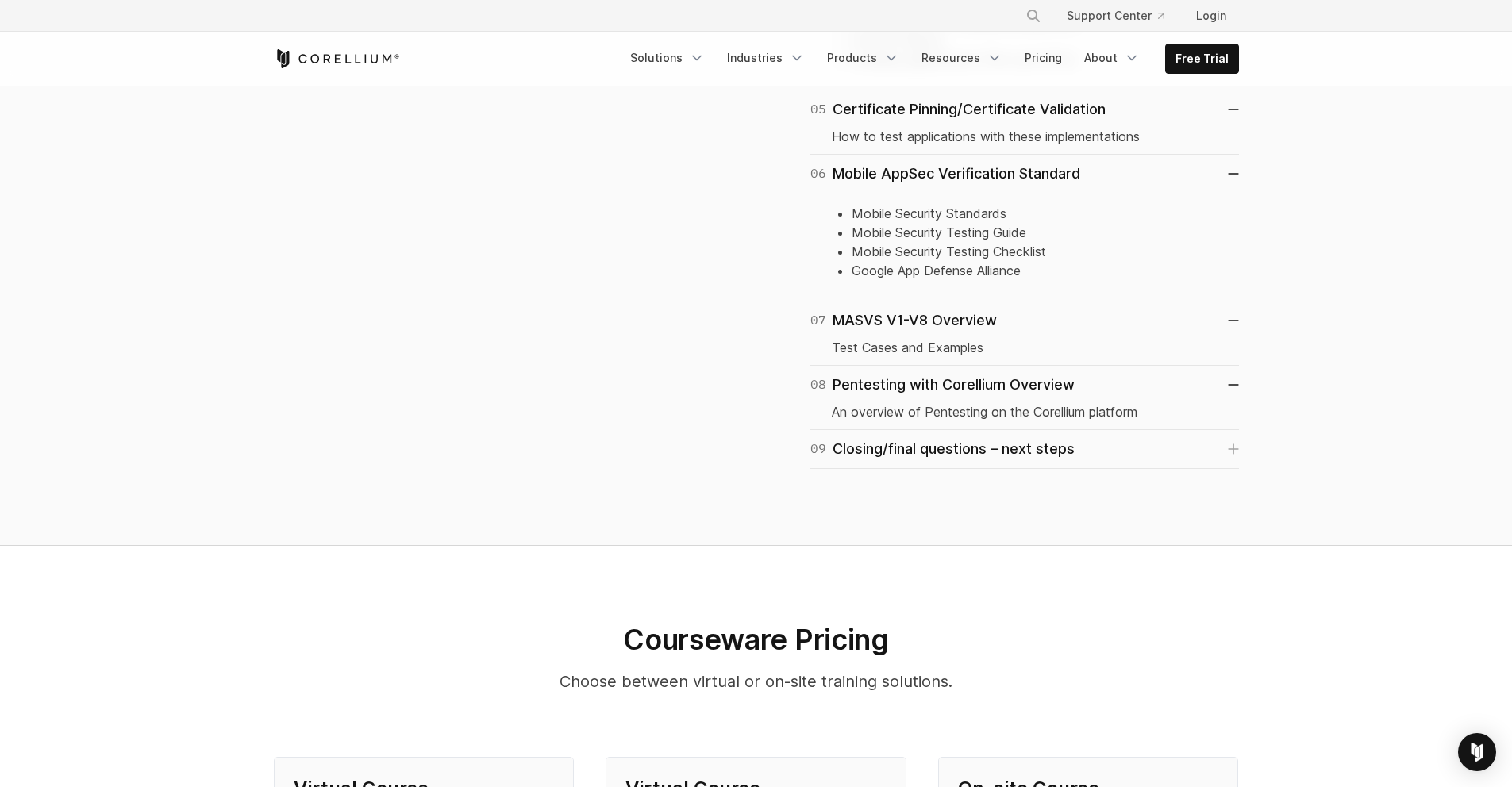
scroll to position [1445, 0]
